Goal: Navigation & Orientation: Understand site structure

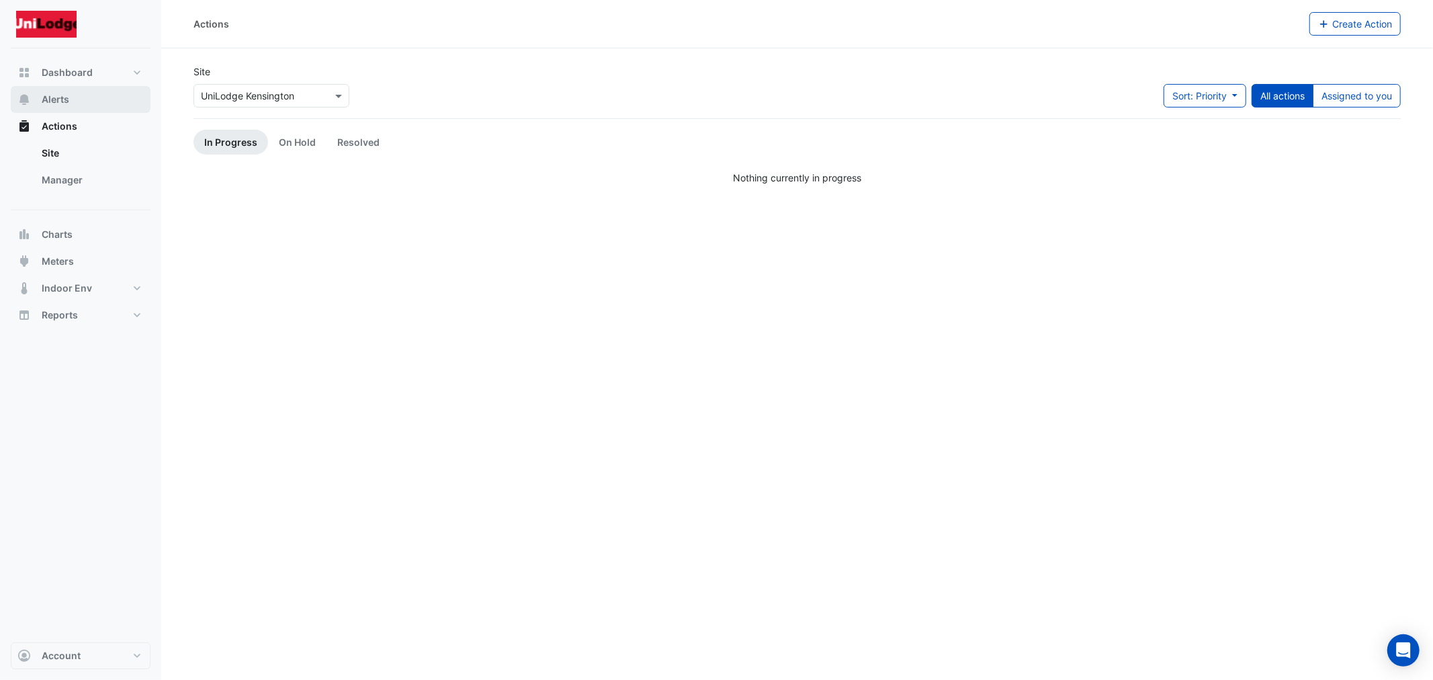
click at [67, 99] on span "Alerts" at bounding box center [56, 99] width 28 height 13
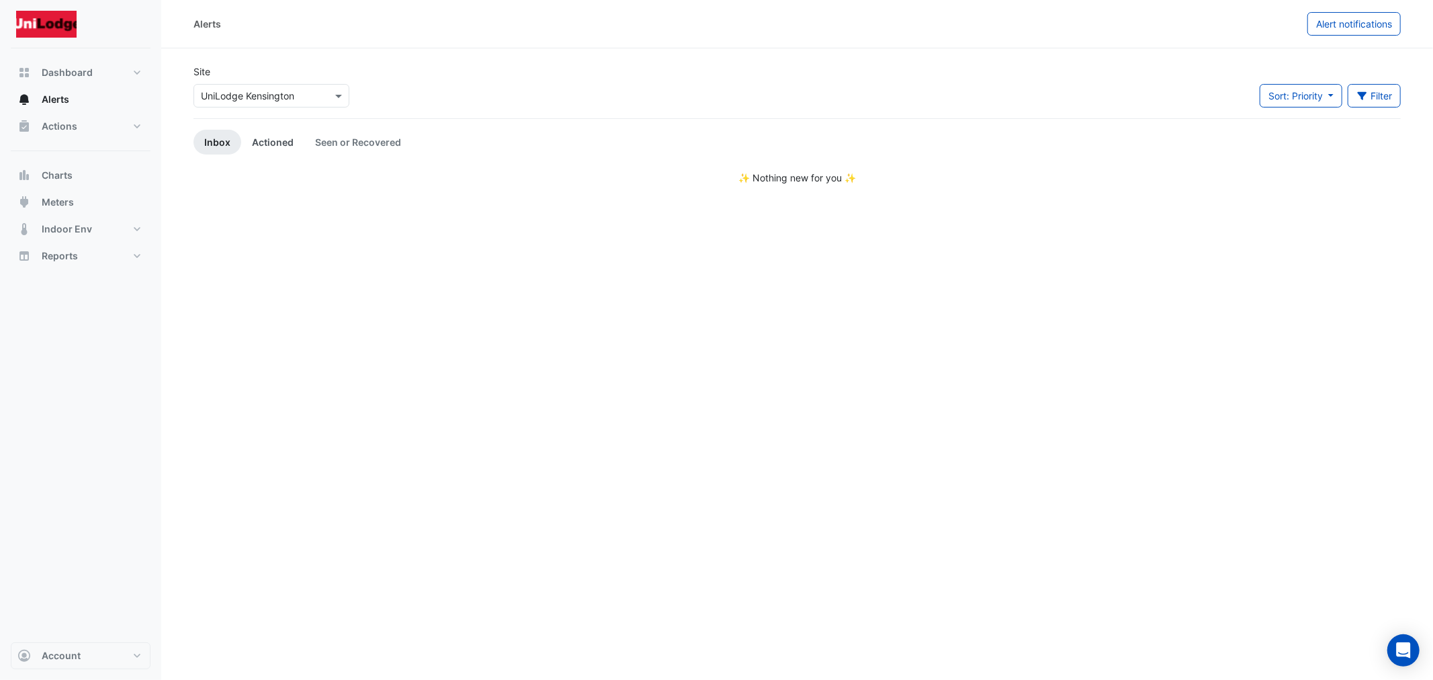
click at [267, 136] on link "Actioned" at bounding box center [272, 142] width 63 height 25
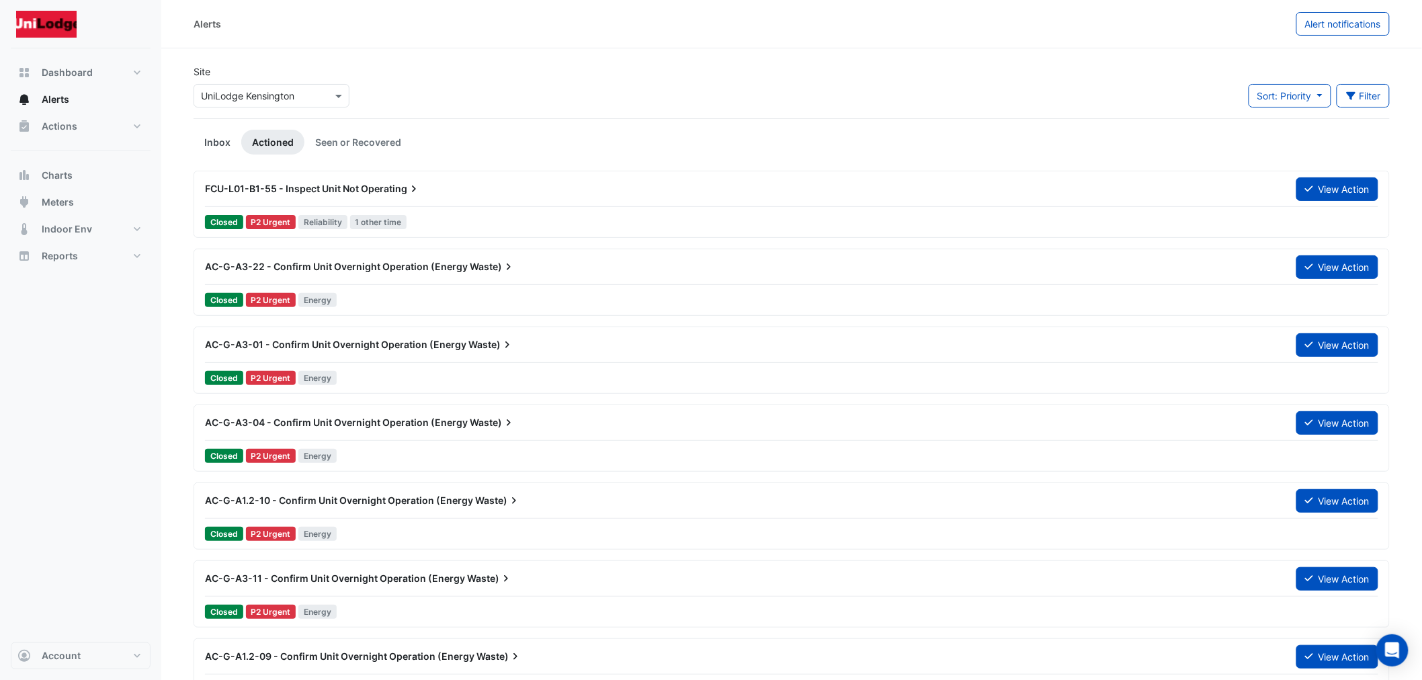
click at [216, 140] on link "Inbox" at bounding box center [218, 142] width 48 height 25
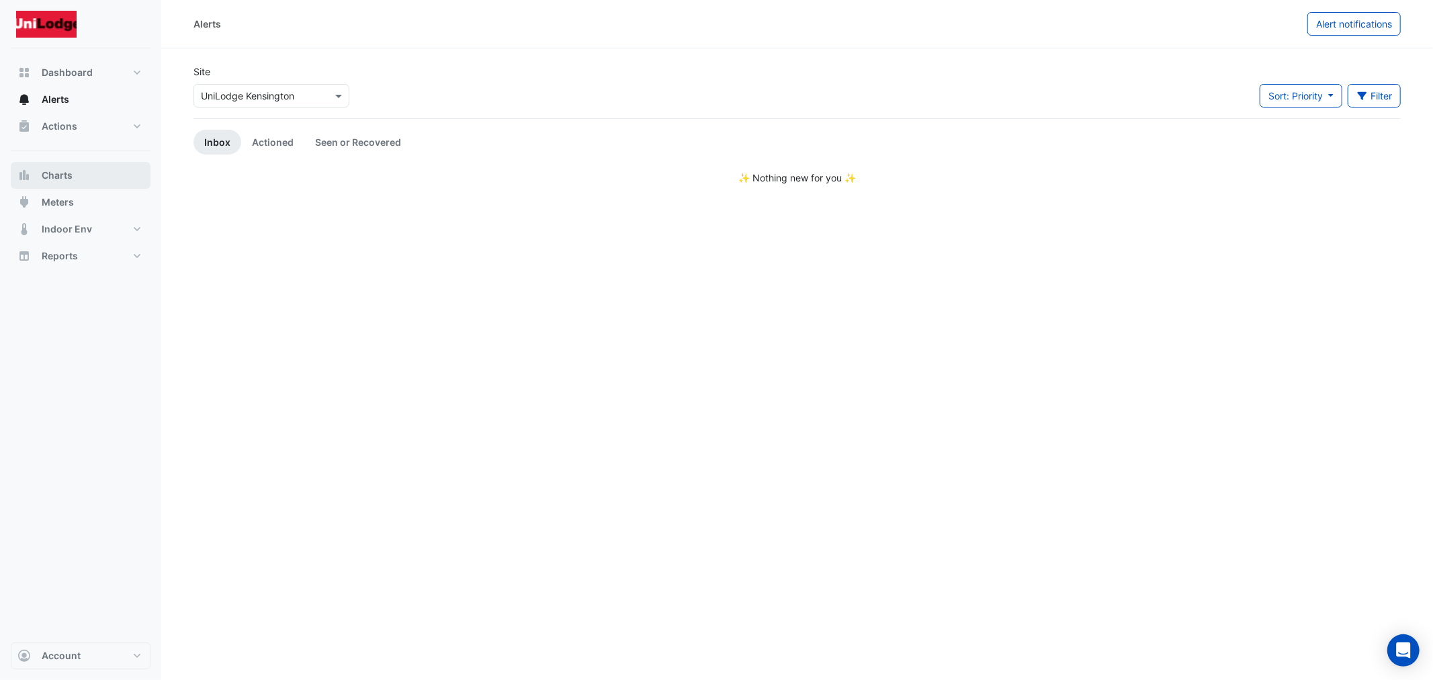
click at [52, 166] on button "Charts" at bounding box center [81, 175] width 140 height 27
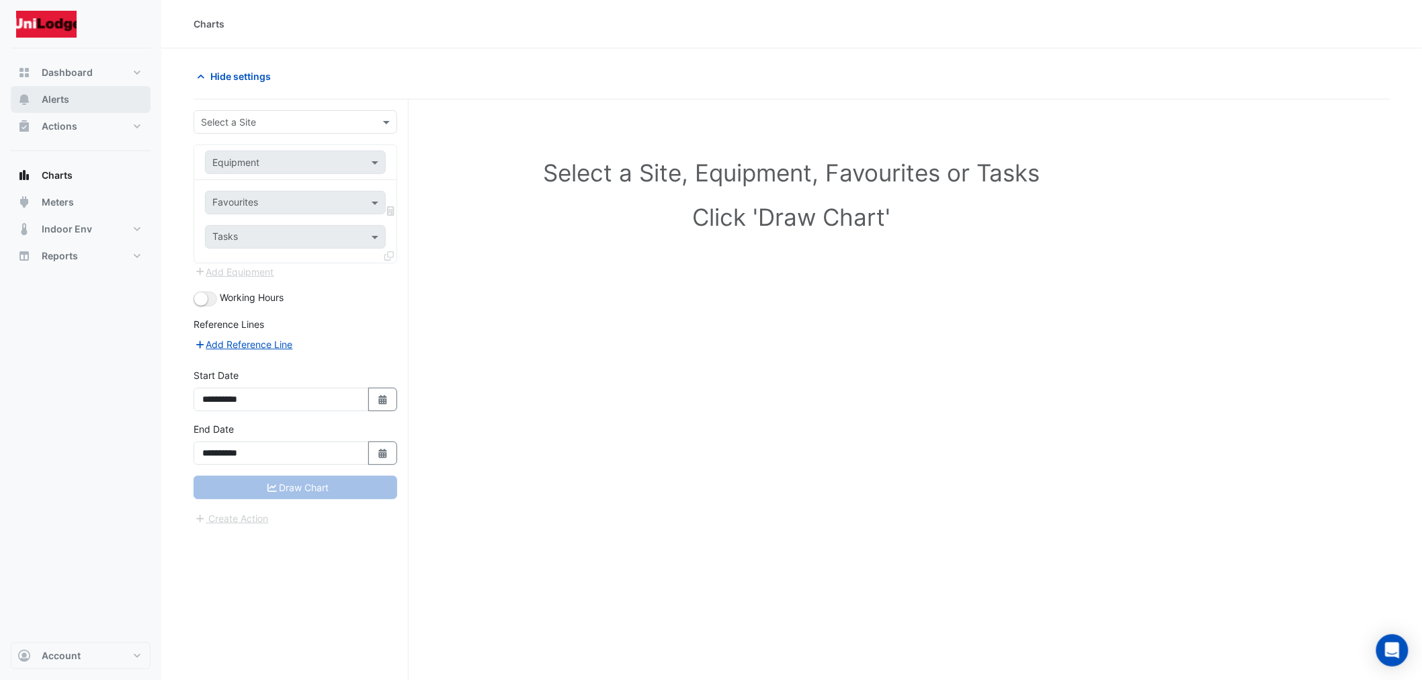
click at [55, 99] on span "Alerts" at bounding box center [56, 99] width 28 height 13
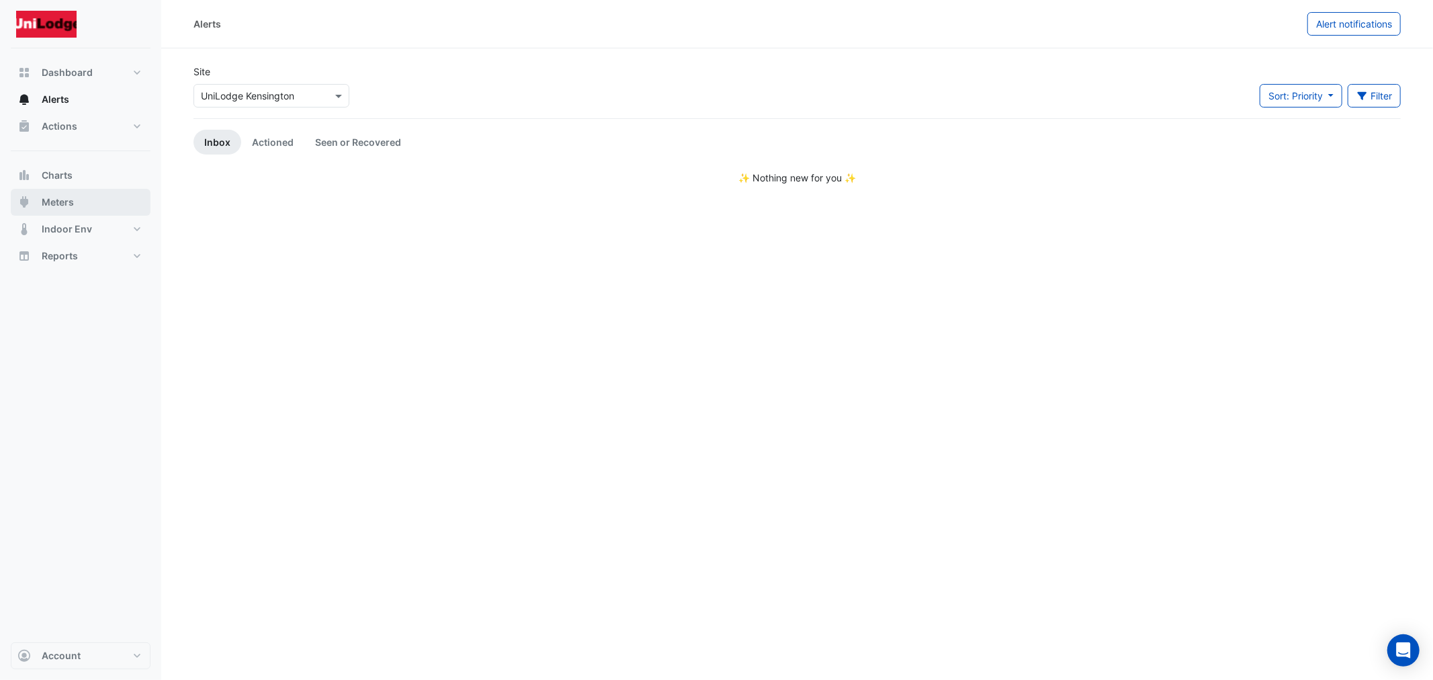
click at [43, 202] on span "Meters" at bounding box center [58, 202] width 32 height 13
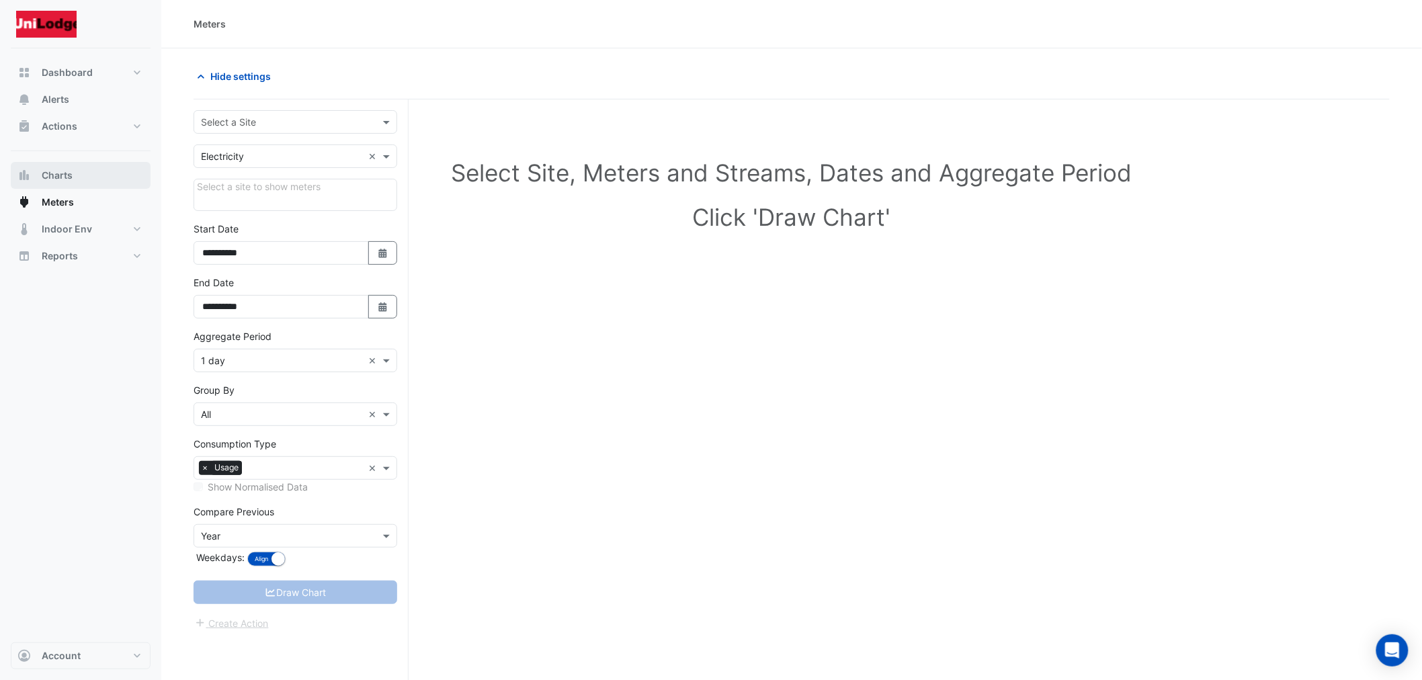
click at [56, 173] on span "Charts" at bounding box center [57, 175] width 31 height 13
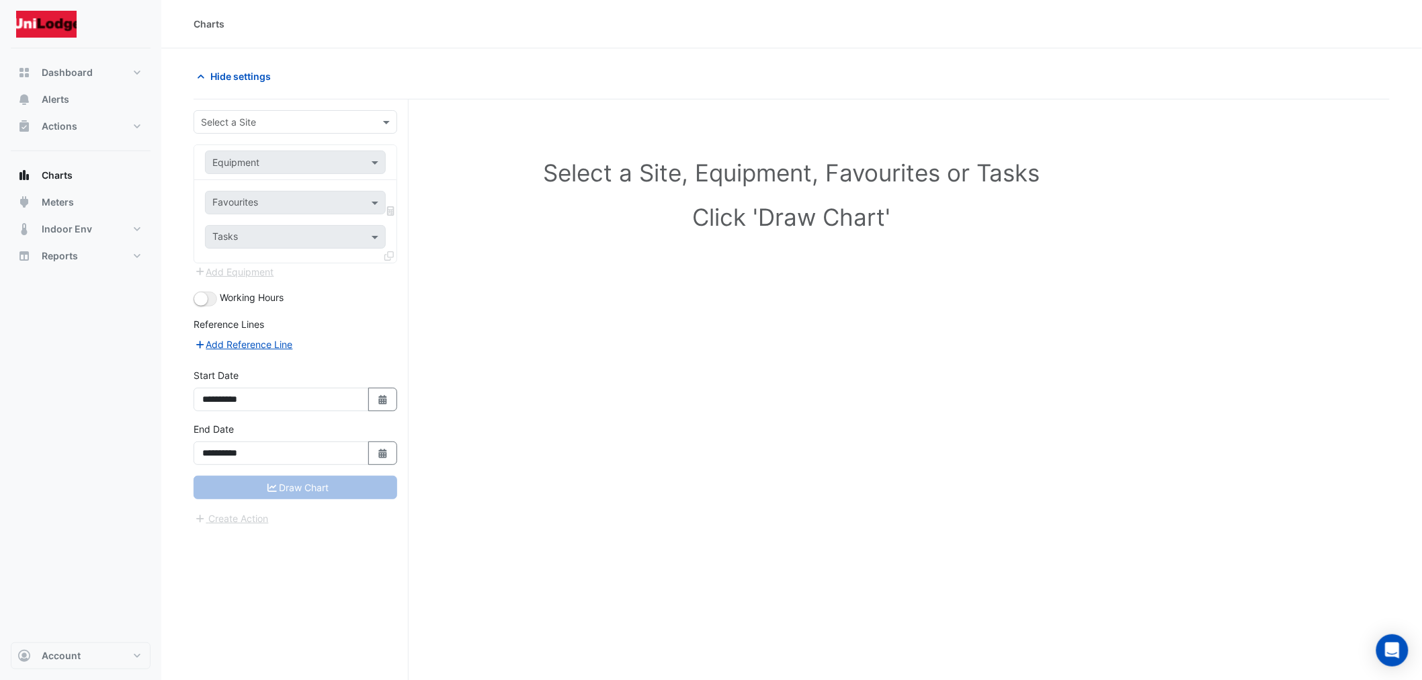
drag, startPoint x: 62, startPoint y: 171, endPoint x: 60, endPoint y: 156, distance: 14.9
click at [62, 169] on span "Charts" at bounding box center [57, 175] width 31 height 13
click at [67, 89] on button "Alerts" at bounding box center [81, 99] width 140 height 27
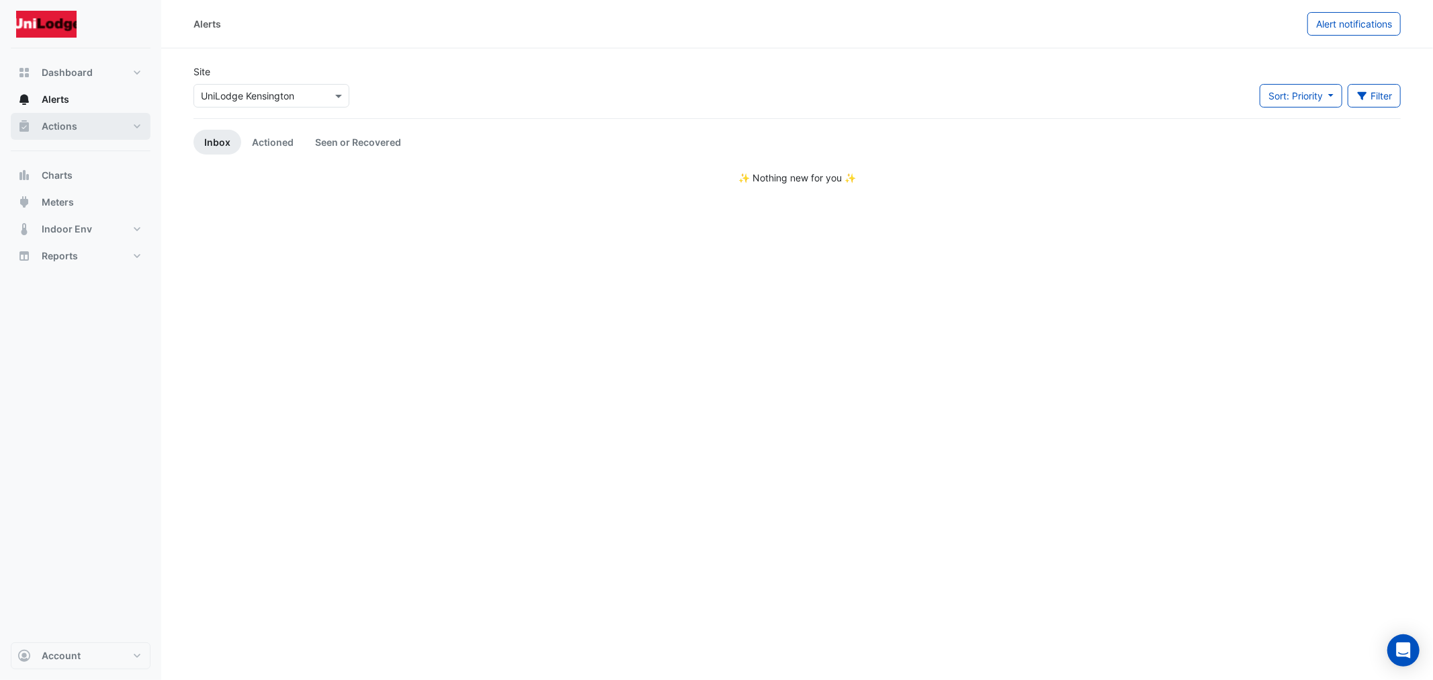
click at [79, 118] on button "Actions" at bounding box center [81, 126] width 140 height 27
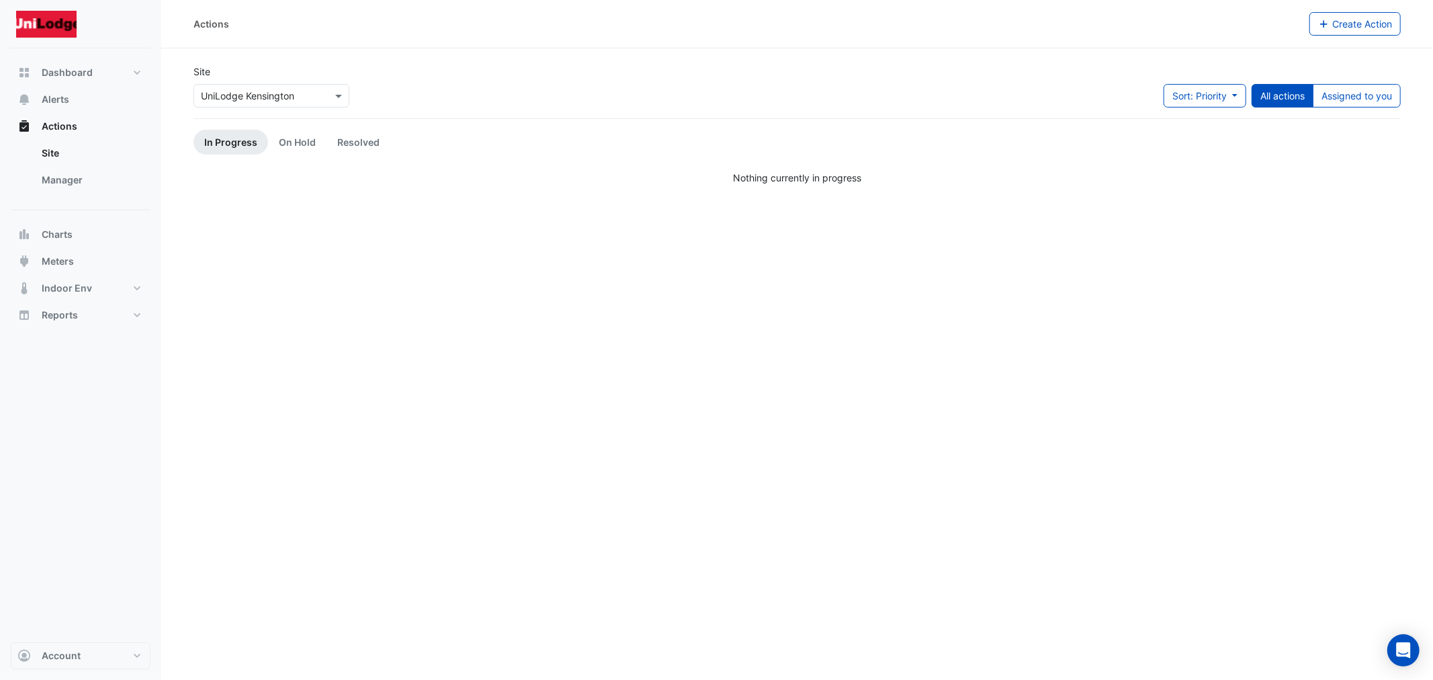
click at [524, 380] on div "Actions Create Action Site Select a Site × UniLodge [GEOGRAPHIC_DATA] Sort: Pri…" at bounding box center [797, 340] width 1272 height 680
